Goal: Contribute content: Contribute content

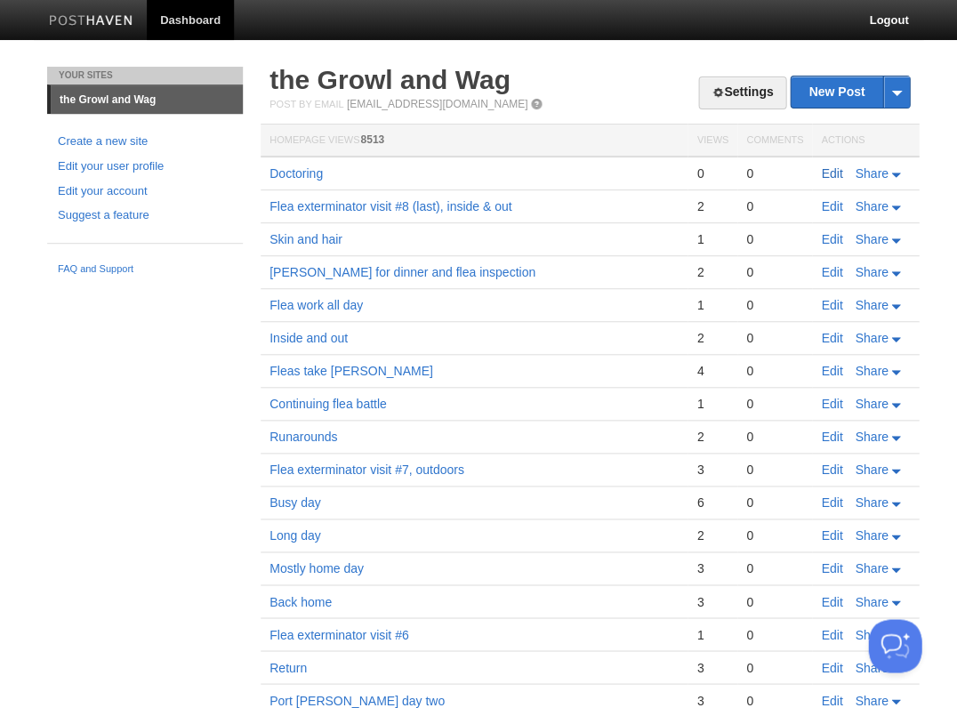
click at [833, 172] on link "Edit" at bounding box center [831, 173] width 21 height 14
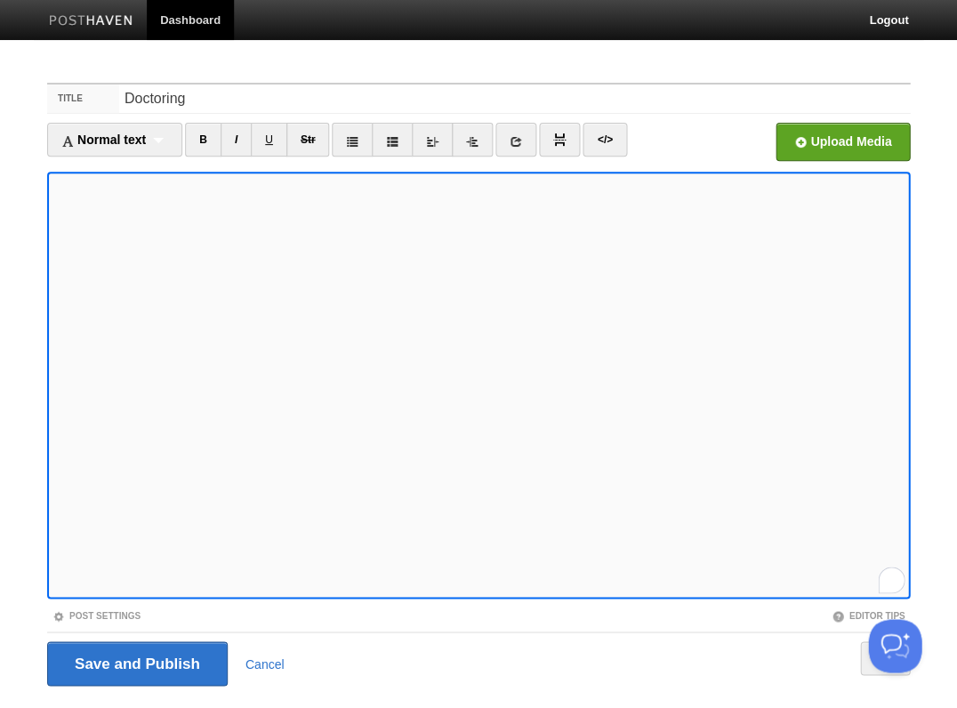
scroll to position [43, 0]
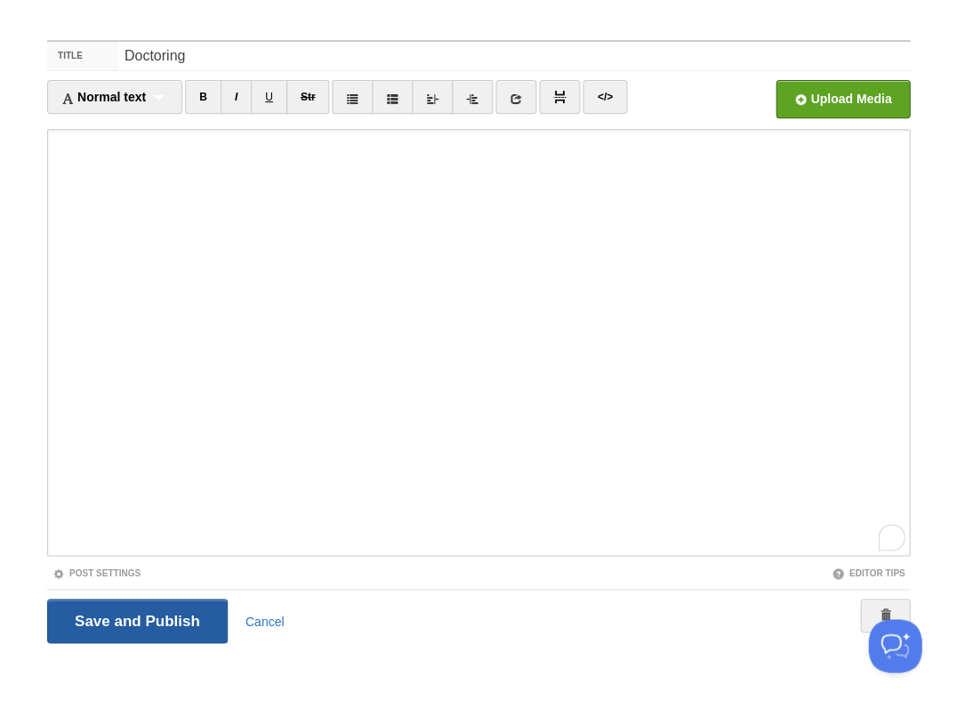
click at [170, 627] on input "Save and Publish" at bounding box center [137, 620] width 180 height 44
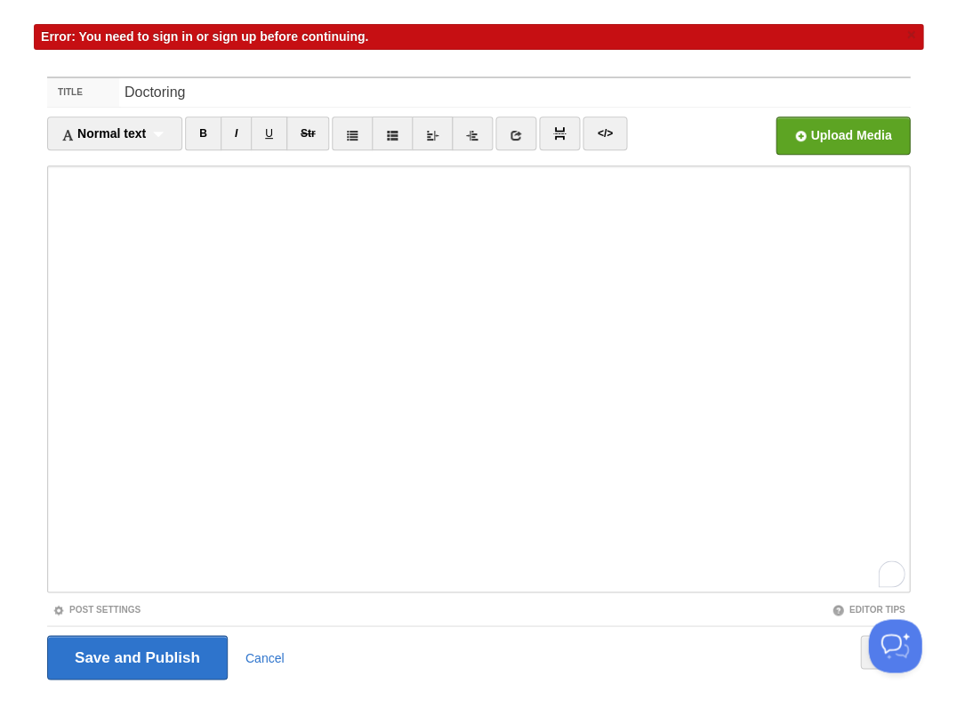
scroll to position [0, 0]
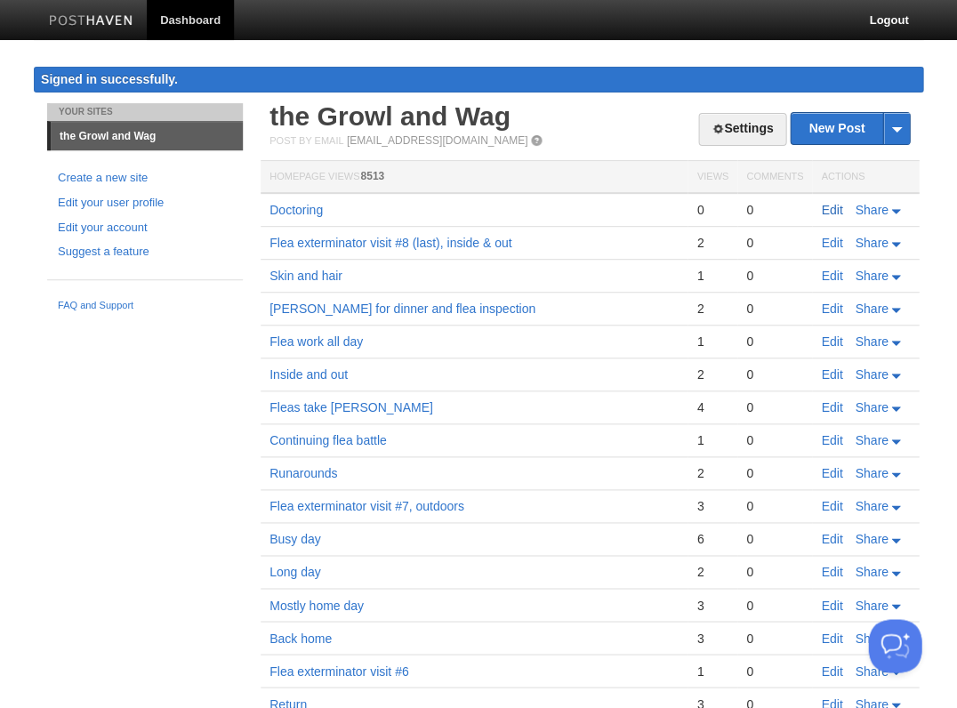
click at [825, 206] on link "Edit" at bounding box center [831, 210] width 21 height 14
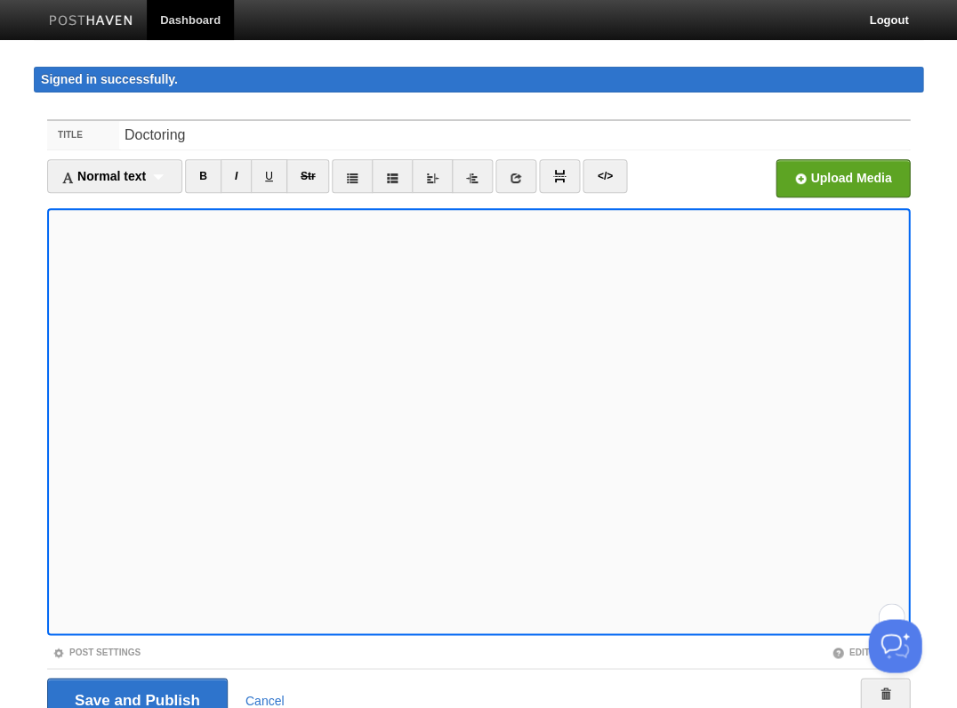
scroll to position [78, 0]
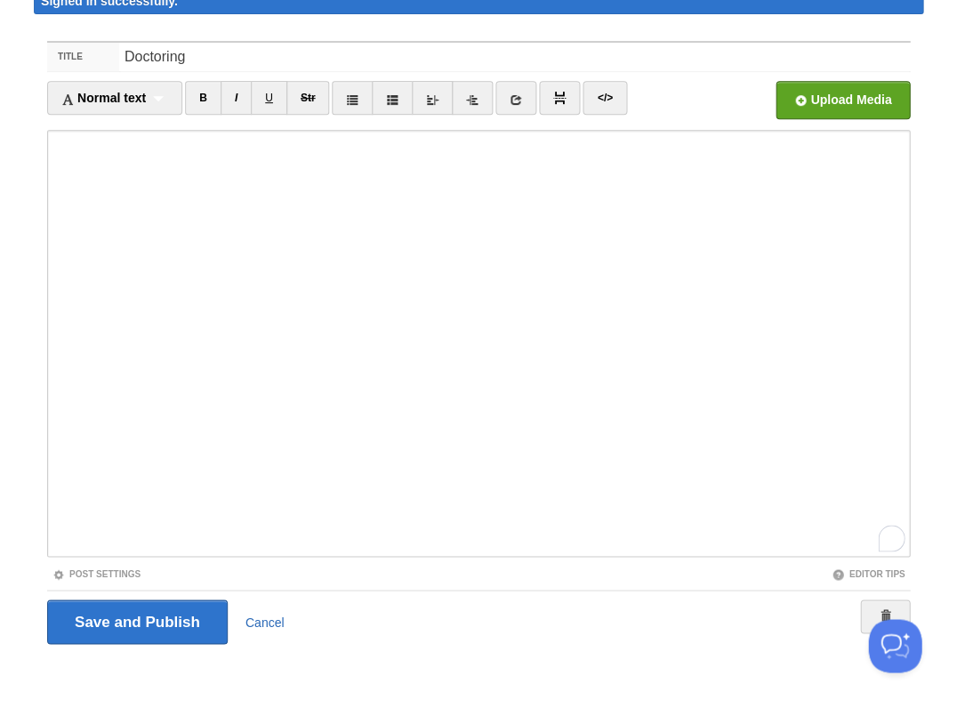
click at [263, 617] on link "Cancel" at bounding box center [264, 621] width 39 height 14
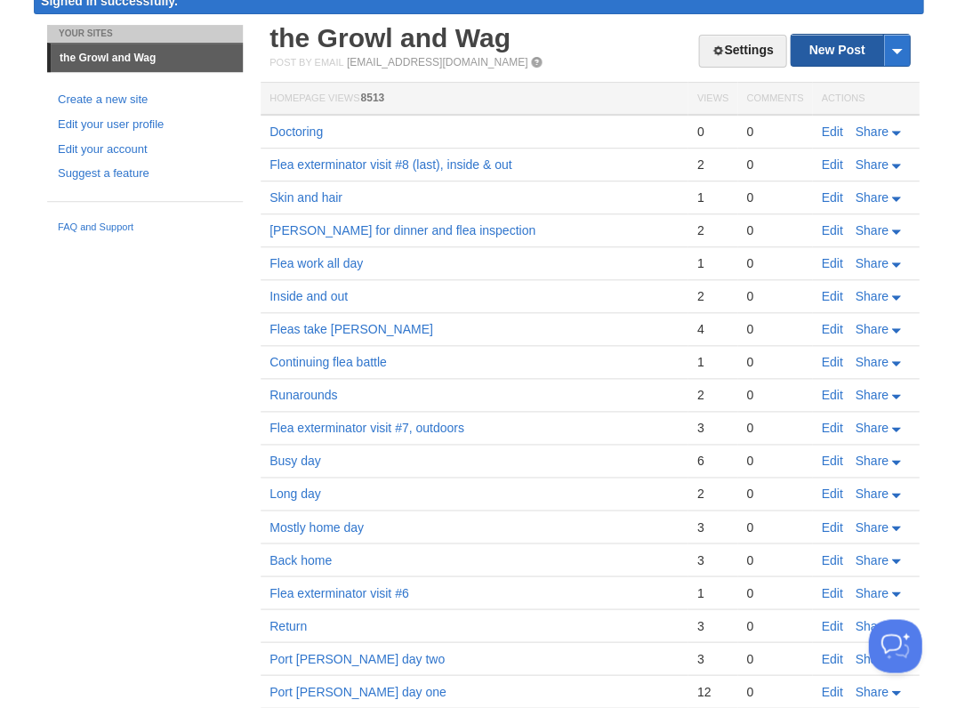
click at [828, 42] on link "New Post" at bounding box center [849, 50] width 118 height 31
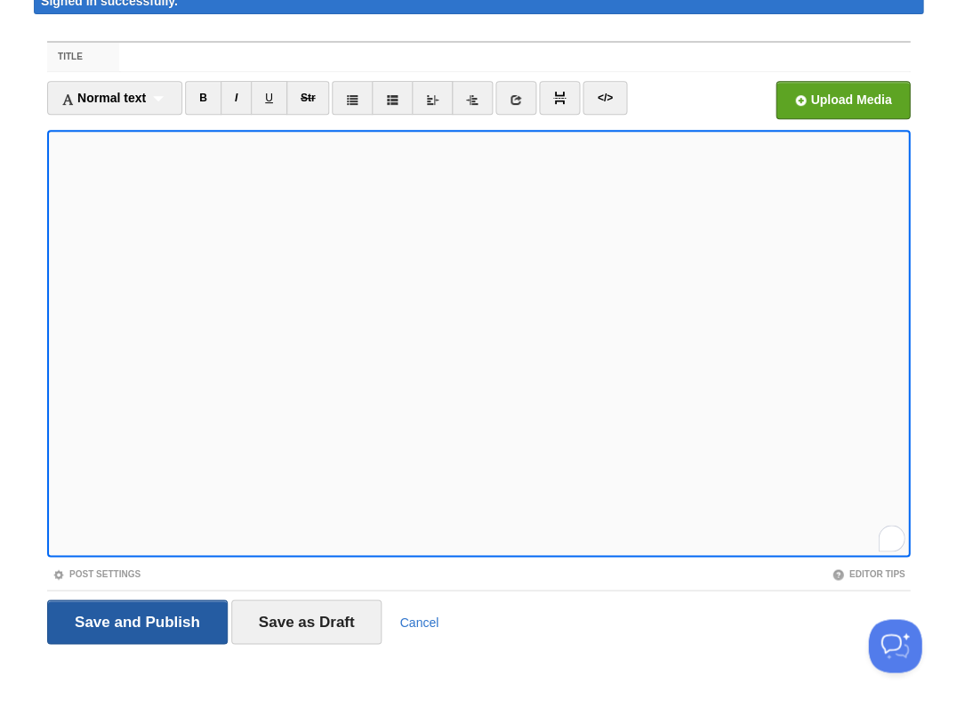
click at [135, 618] on input "Save and Publish" at bounding box center [137, 621] width 180 height 44
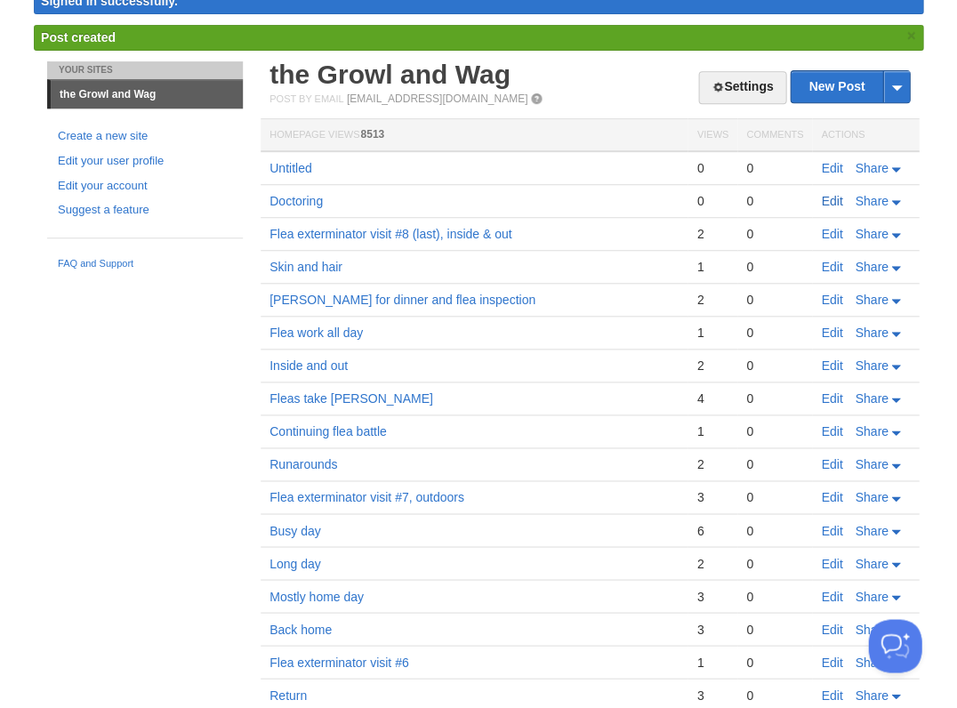
click at [836, 200] on link "Edit" at bounding box center [831, 201] width 21 height 14
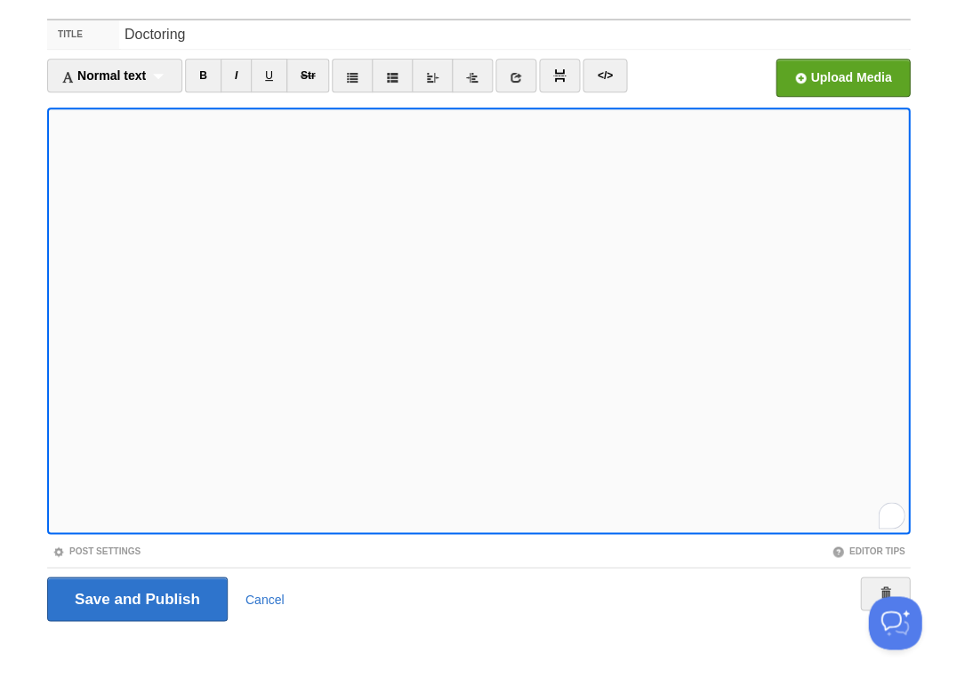
scroll to position [1220, 0]
click at [135, 596] on input "Save and Publish" at bounding box center [137, 599] width 180 height 44
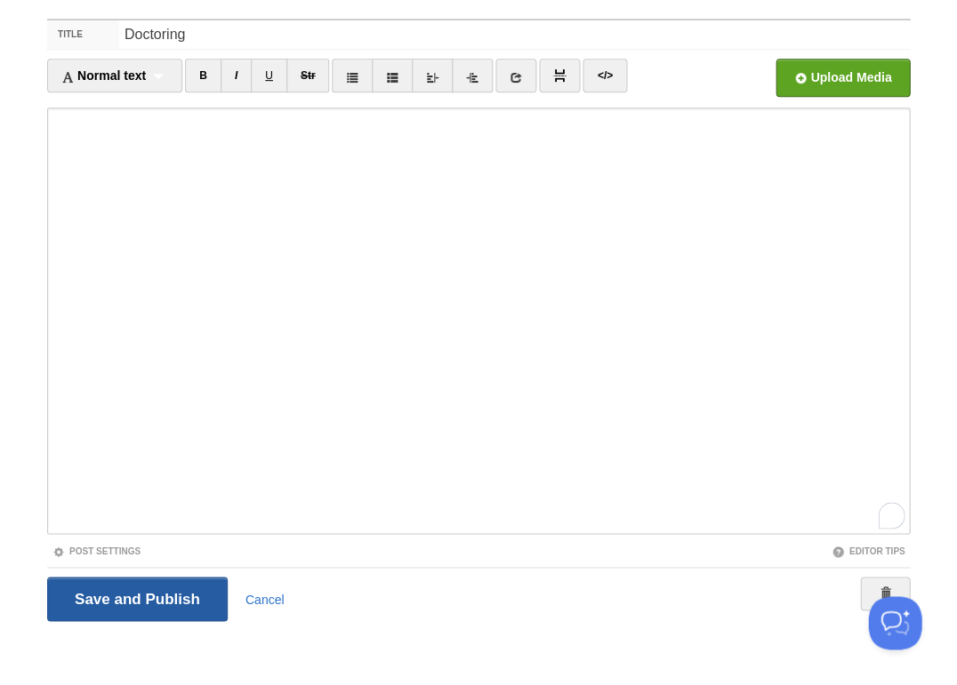
click at [135, 596] on input "Save and Publish" at bounding box center [137, 599] width 180 height 44
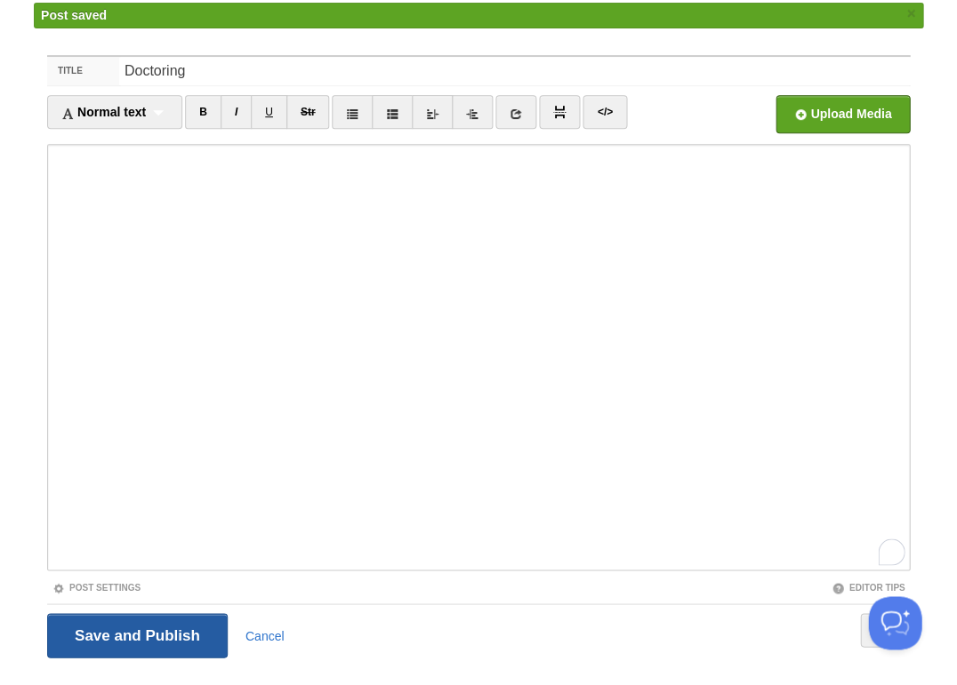
click at [133, 630] on input "Save and Publish" at bounding box center [137, 635] width 180 height 44
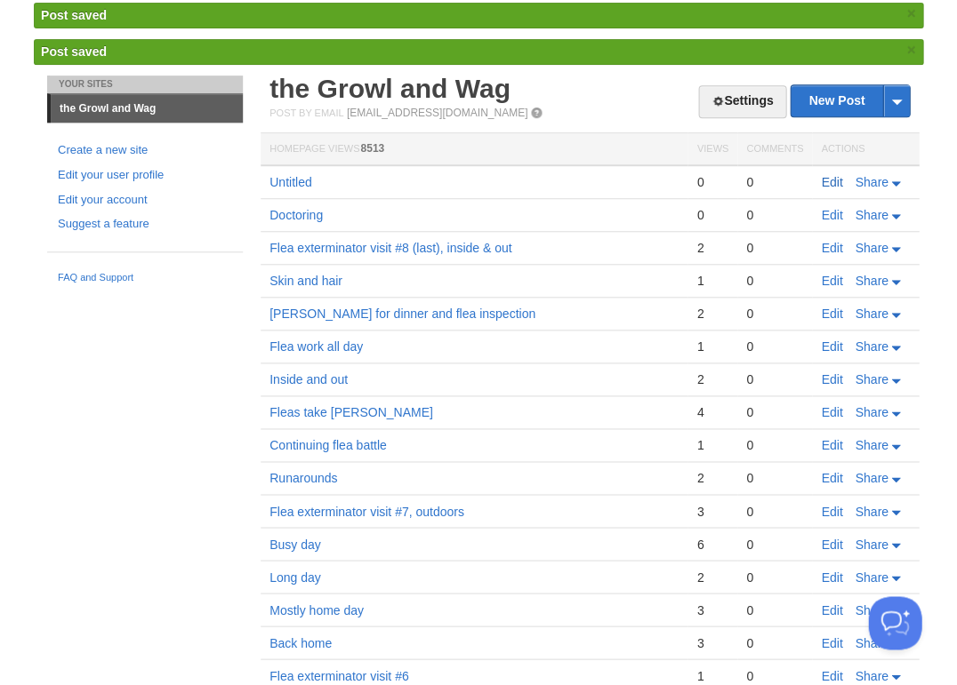
click at [832, 177] on link "Edit" at bounding box center [831, 182] width 21 height 14
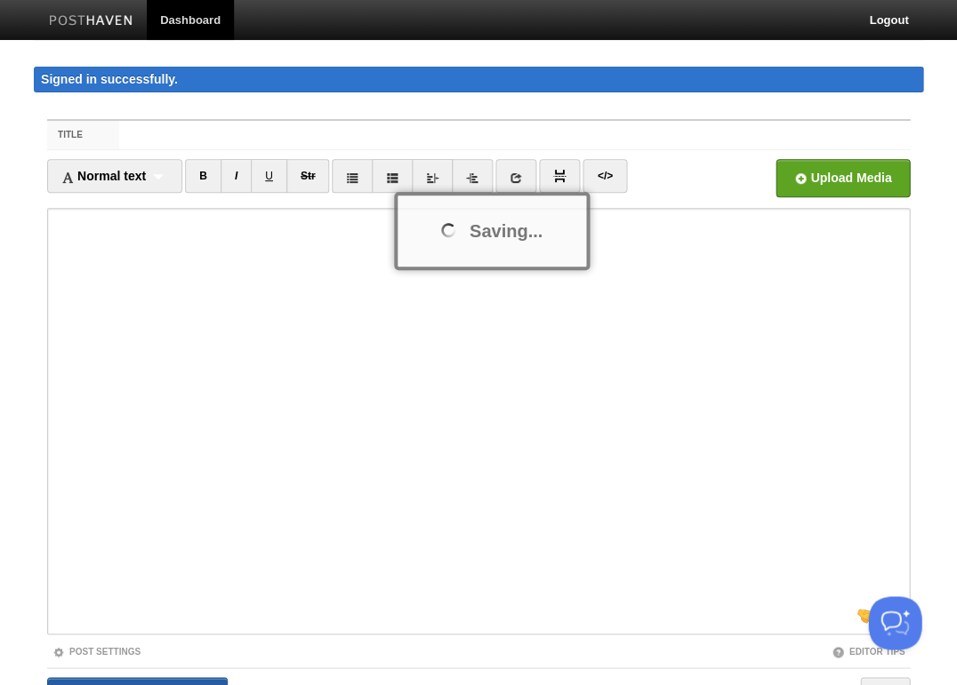
scroll to position [34, 0]
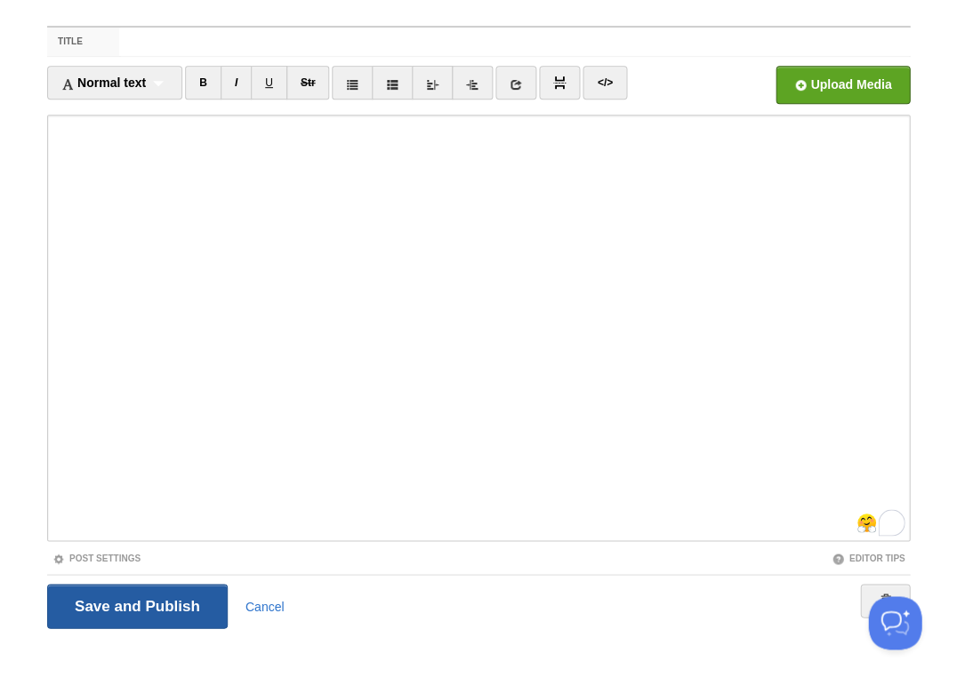
scroll to position [136, 0]
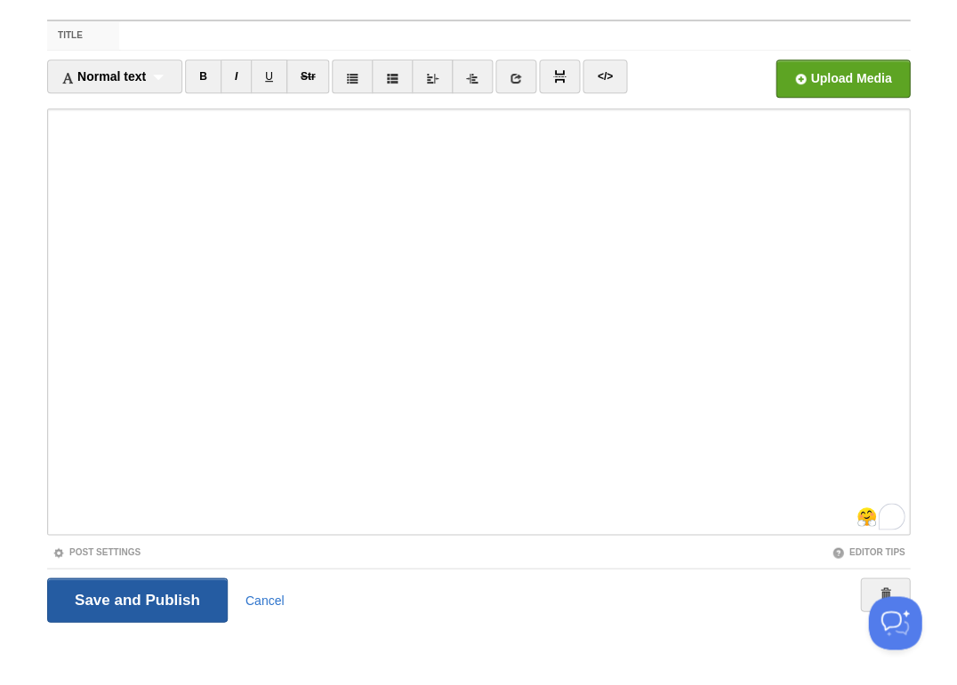
click at [182, 598] on input "Save and Publish" at bounding box center [137, 600] width 180 height 44
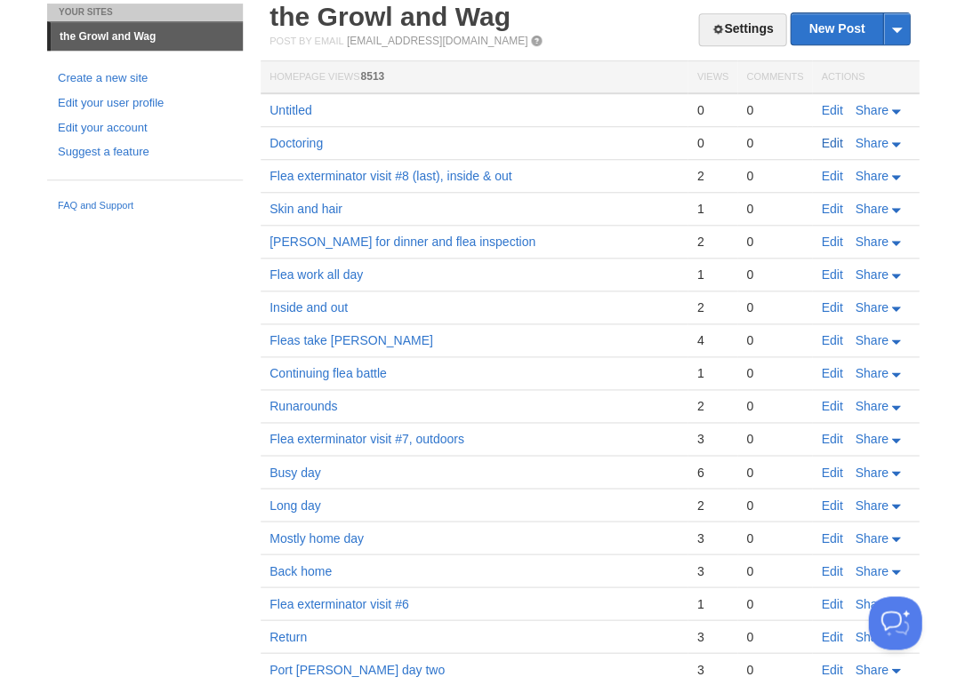
click at [838, 136] on link "Edit" at bounding box center [831, 143] width 21 height 14
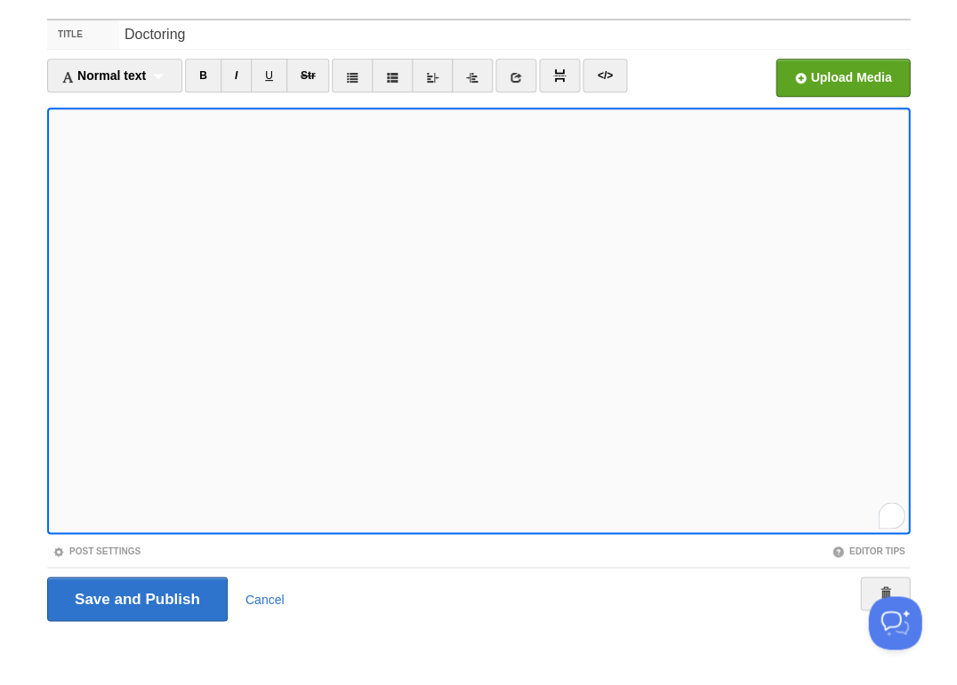
scroll to position [1220, 0]
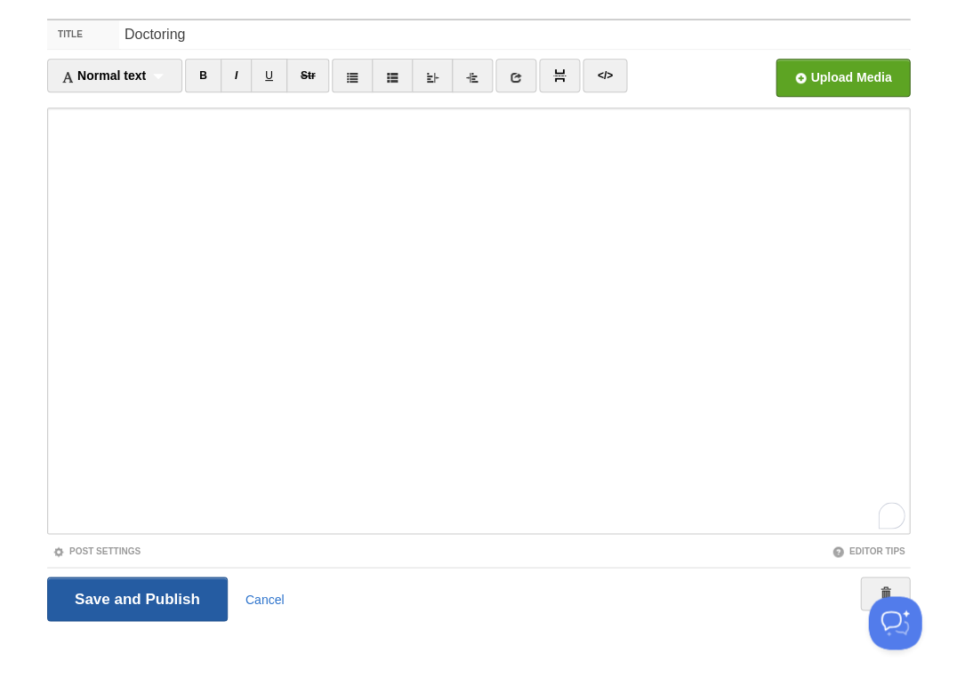
click at [135, 596] on input "Save and Publish" at bounding box center [137, 599] width 180 height 44
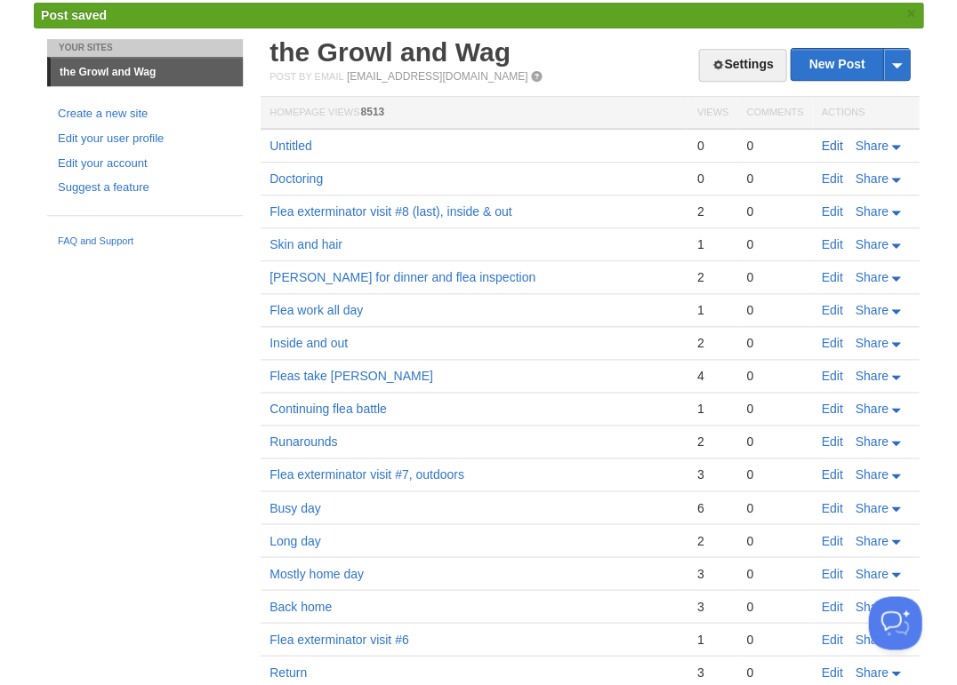
click at [829, 146] on link "Edit" at bounding box center [831, 146] width 21 height 14
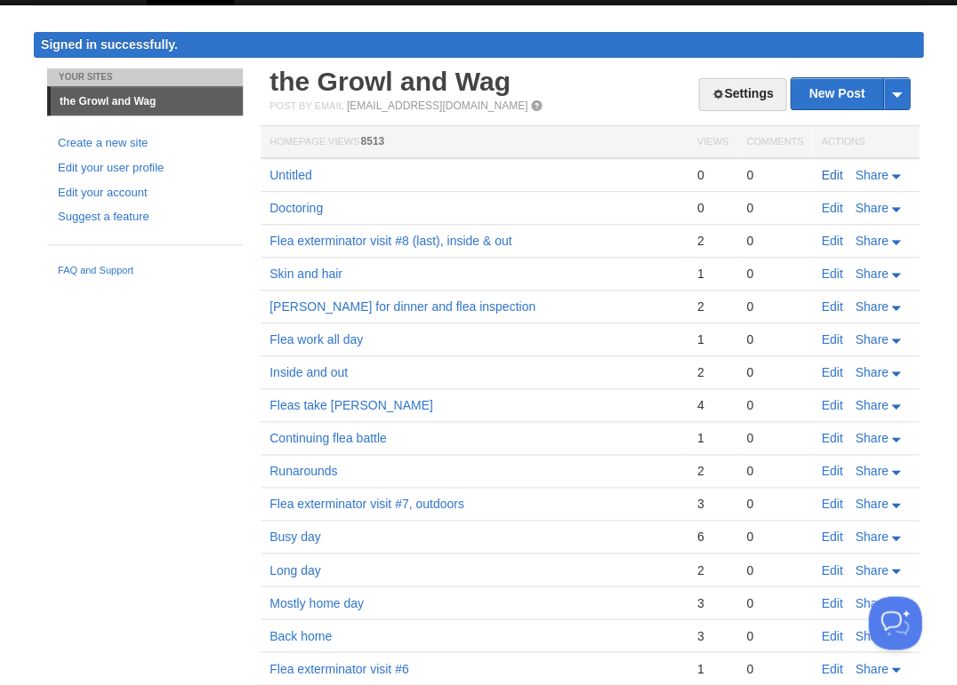
click at [836, 172] on link "Edit" at bounding box center [831, 175] width 21 height 14
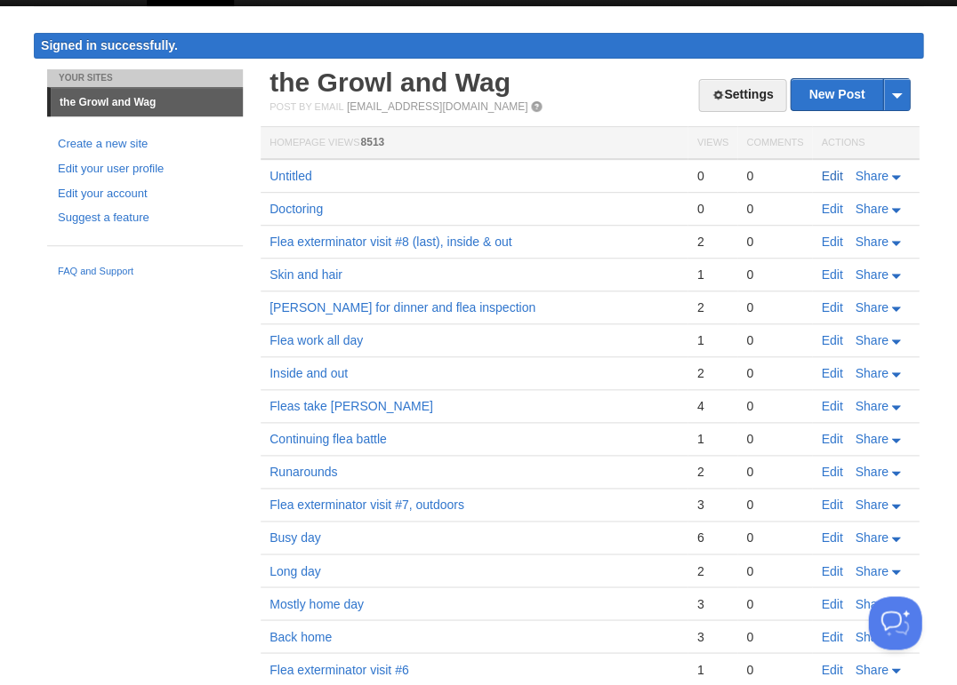
click at [830, 172] on link "Edit" at bounding box center [831, 176] width 21 height 14
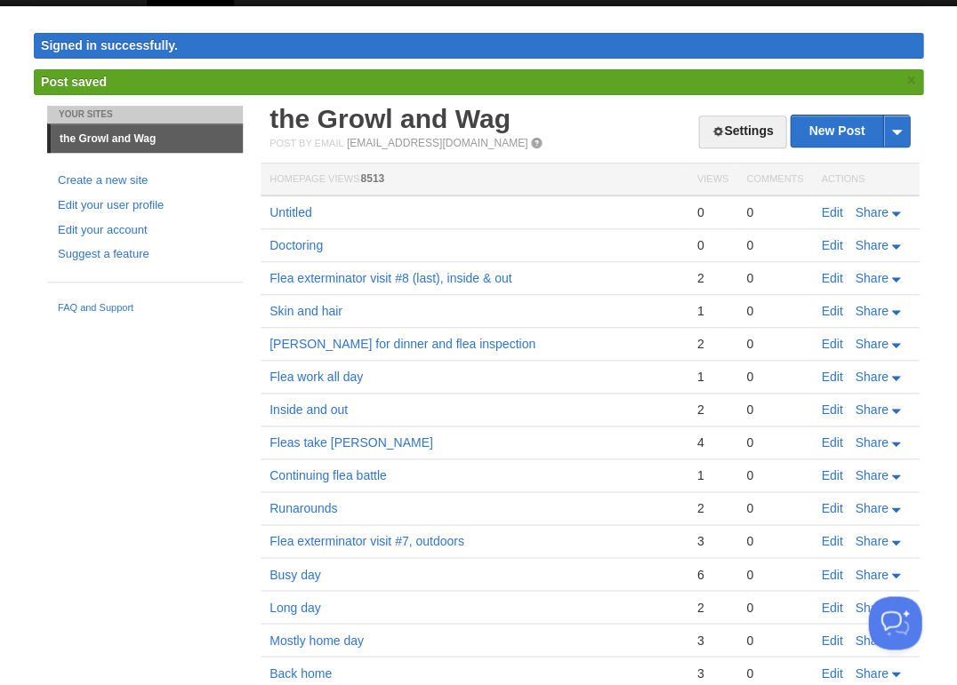
click at [831, 240] on link "Edit" at bounding box center [831, 245] width 21 height 14
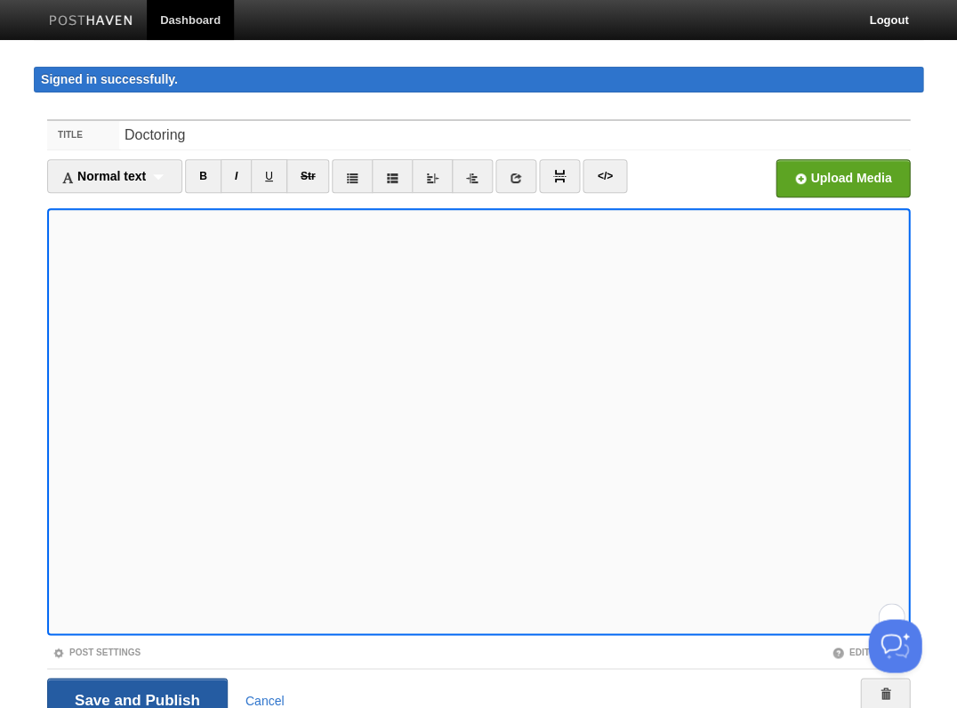
click at [116, 685] on input "Save and Publish" at bounding box center [137, 699] width 180 height 44
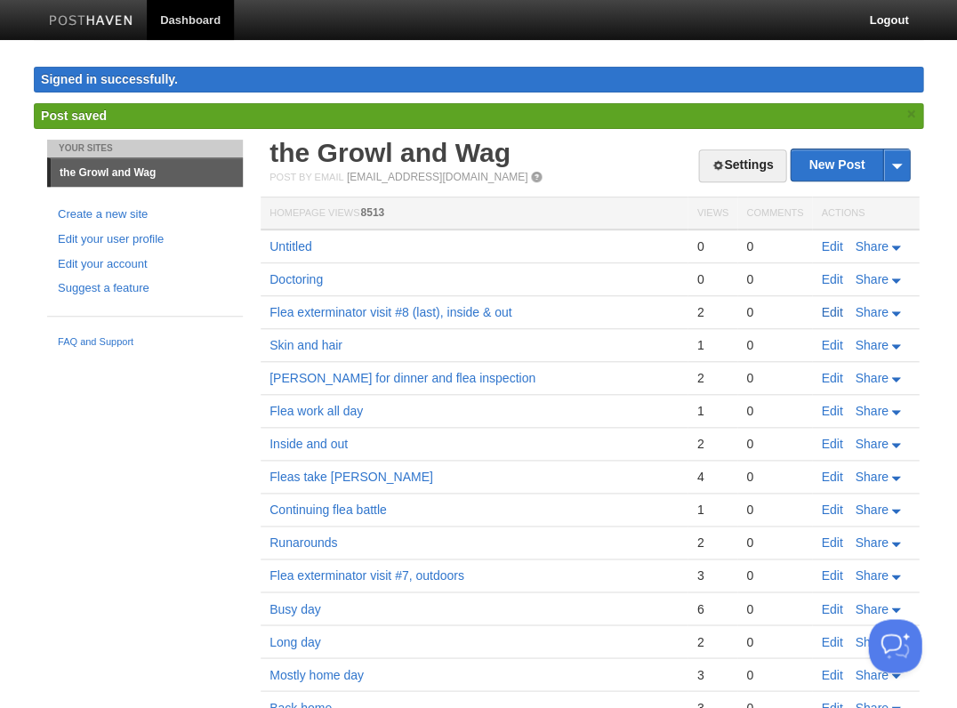
click at [827, 306] on link "Edit" at bounding box center [831, 312] width 21 height 14
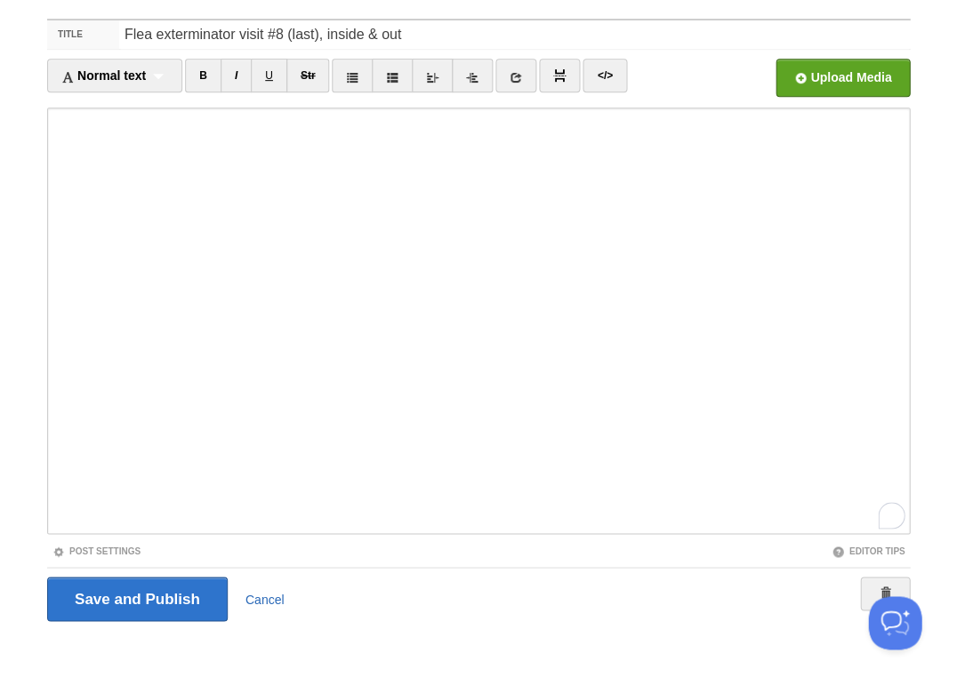
click at [260, 596] on link "Cancel" at bounding box center [264, 599] width 39 height 14
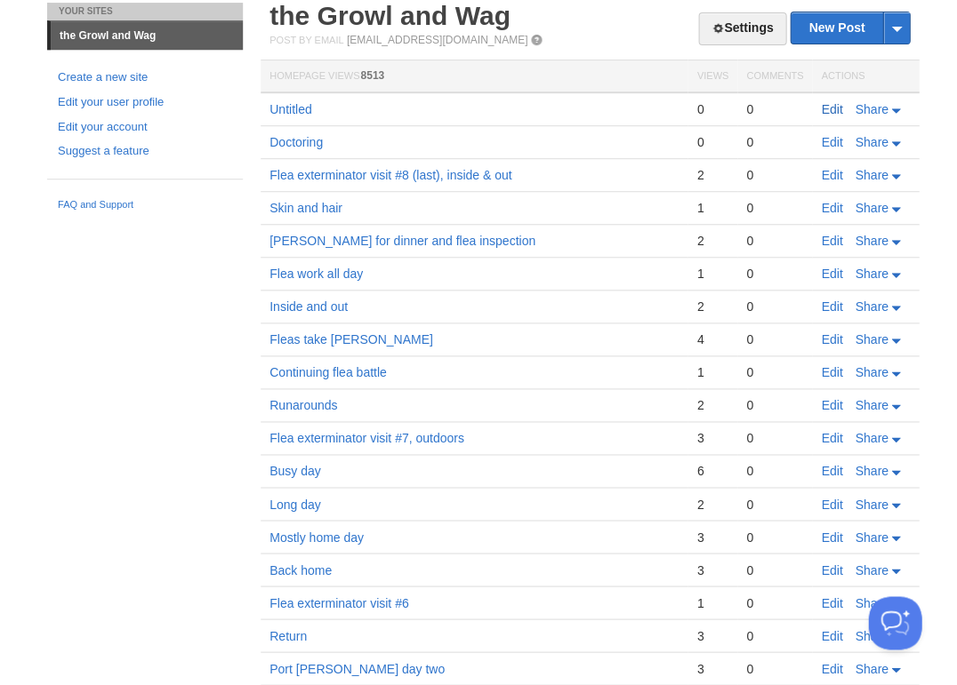
click at [826, 104] on link "Edit" at bounding box center [831, 109] width 21 height 14
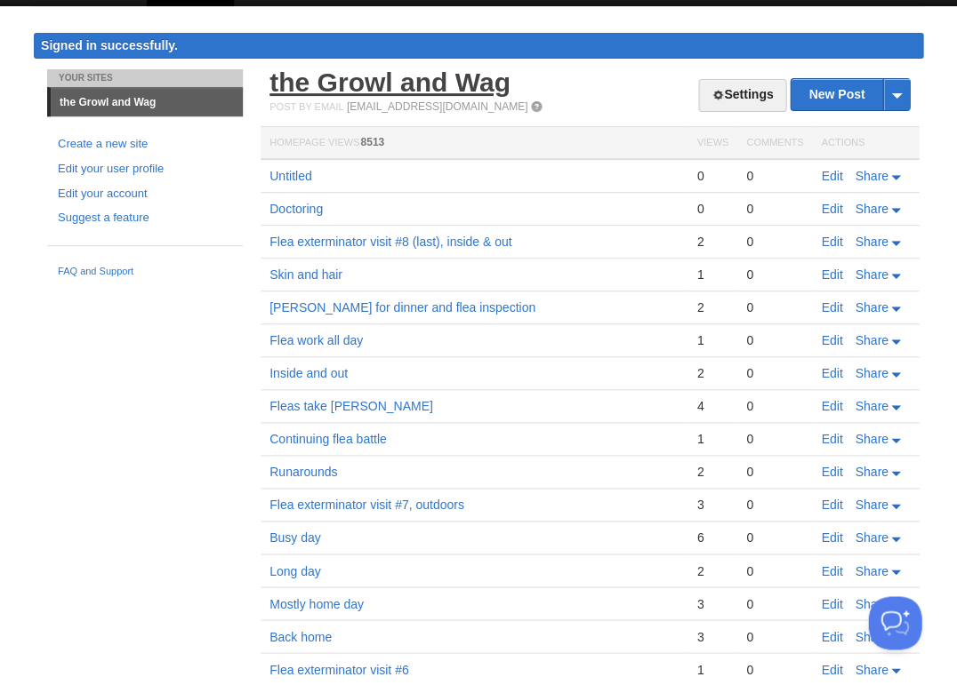
click at [348, 83] on link "the Growl and Wag" at bounding box center [389, 82] width 241 height 29
click at [830, 173] on link "Edit" at bounding box center [831, 176] width 21 height 14
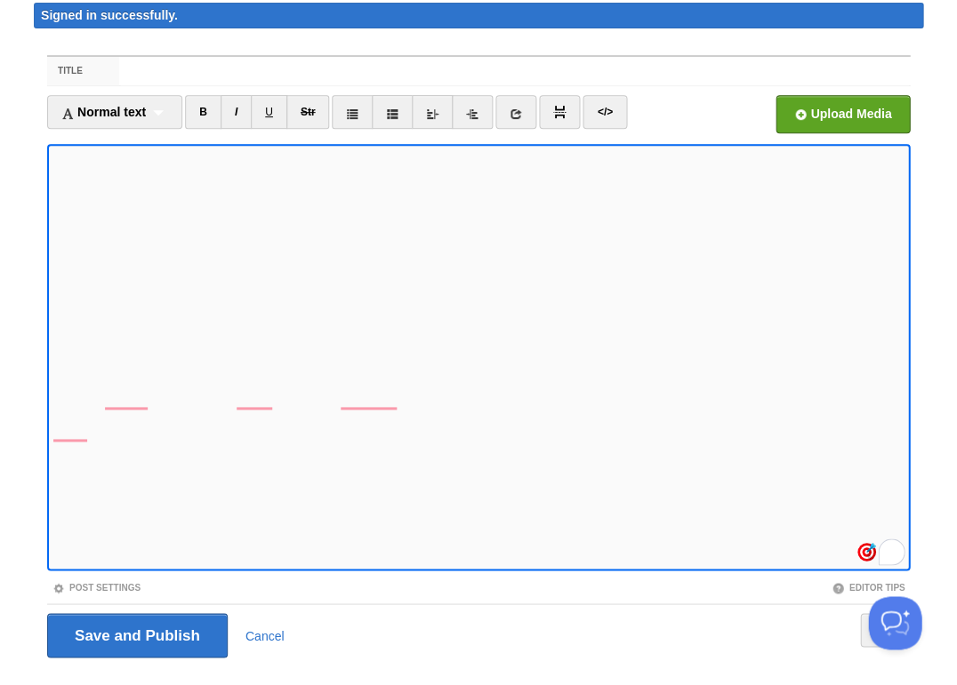
scroll to position [100, 0]
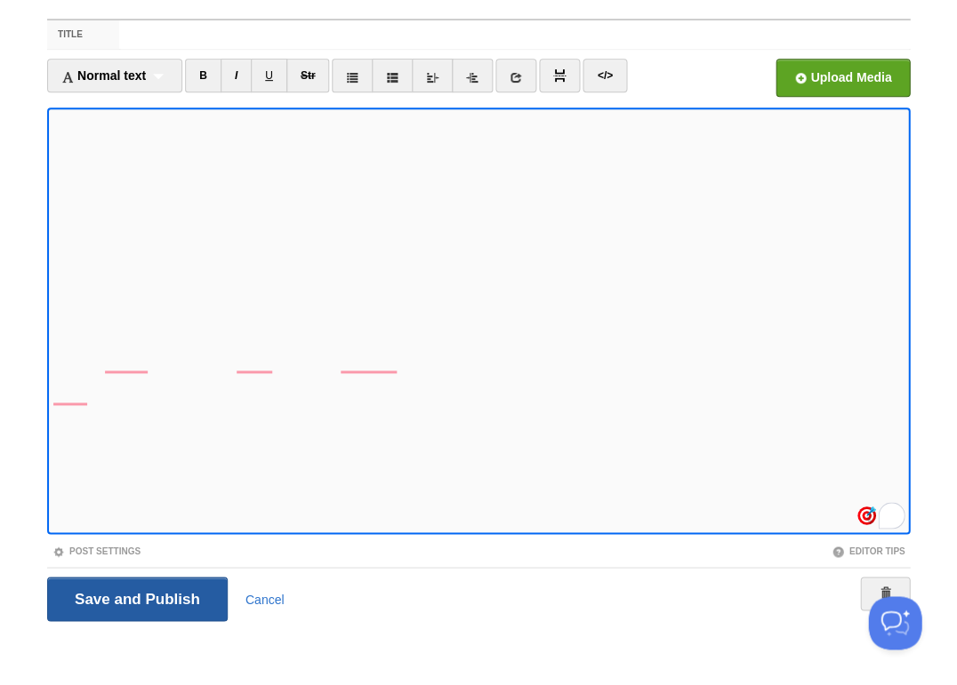
click at [135, 596] on input "Save and Publish" at bounding box center [137, 599] width 180 height 44
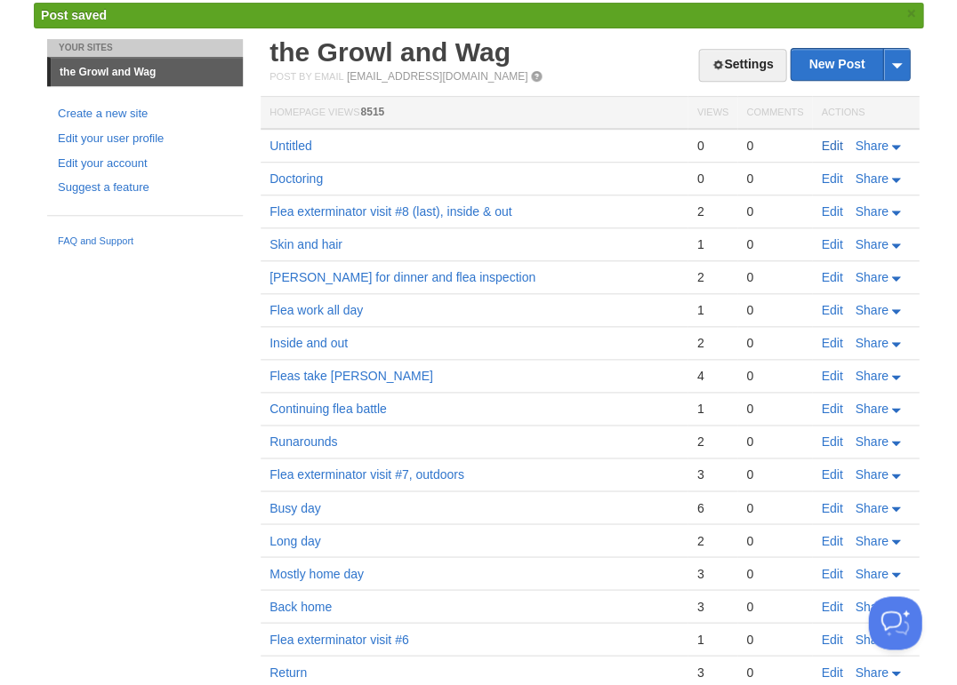
click at [829, 141] on link "Edit" at bounding box center [831, 146] width 21 height 14
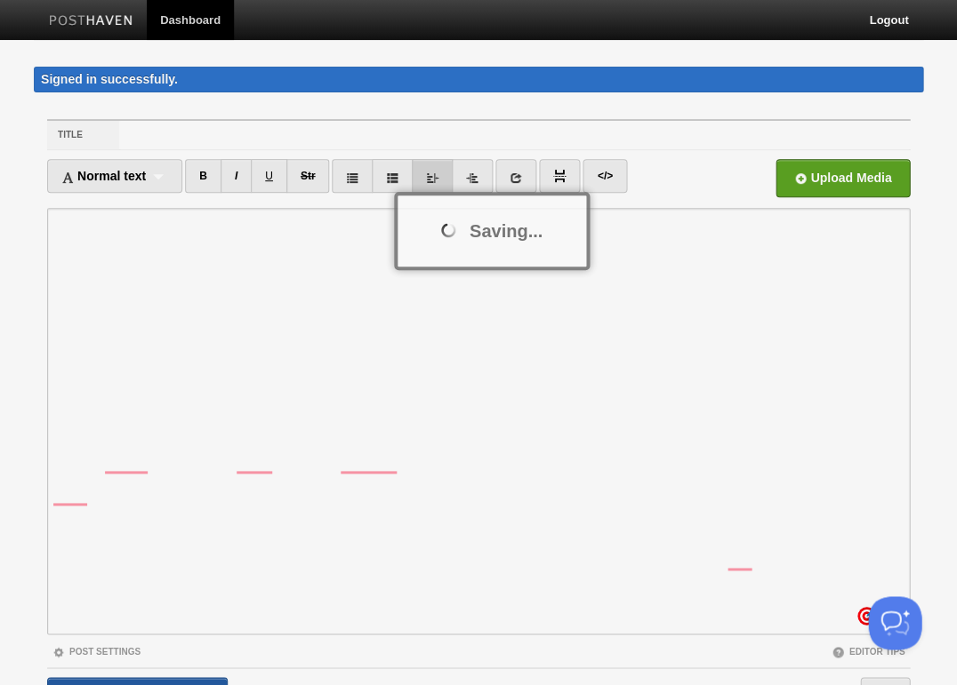
scroll to position [34, 0]
